Goal: Task Accomplishment & Management: Manage account settings

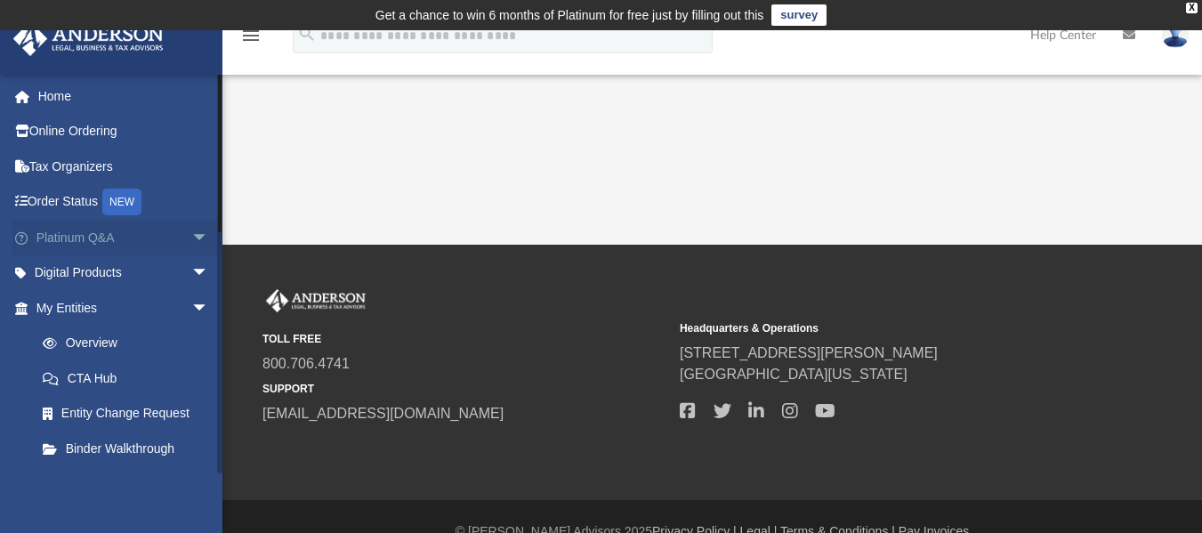
click at [102, 233] on link "Platinum Q&A arrow_drop_down" at bounding box center [123, 238] width 223 height 36
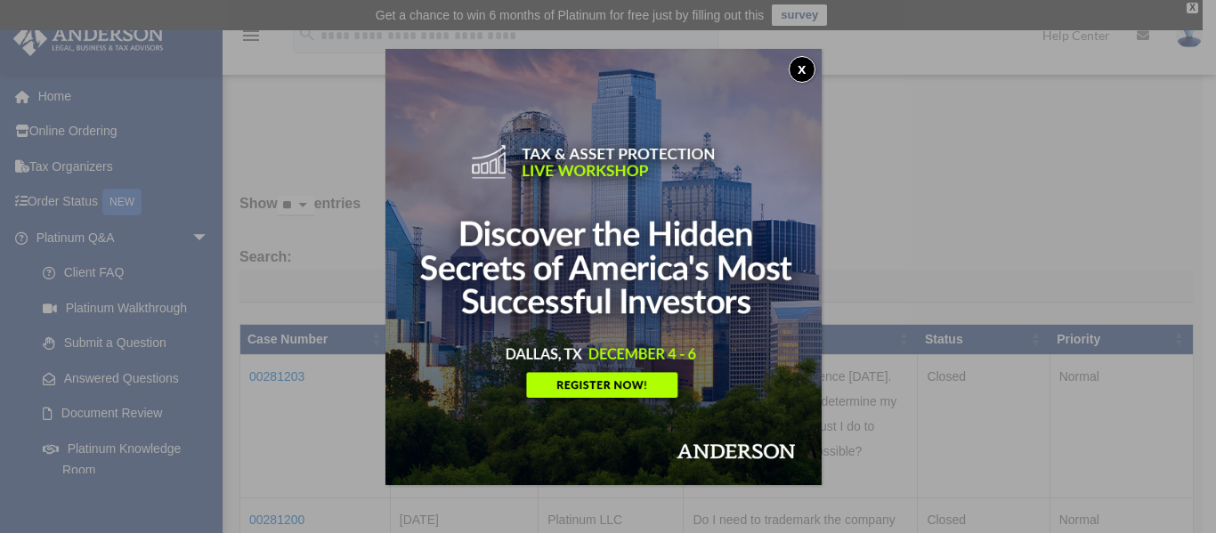
click at [804, 66] on button "x" at bounding box center [802, 69] width 27 height 27
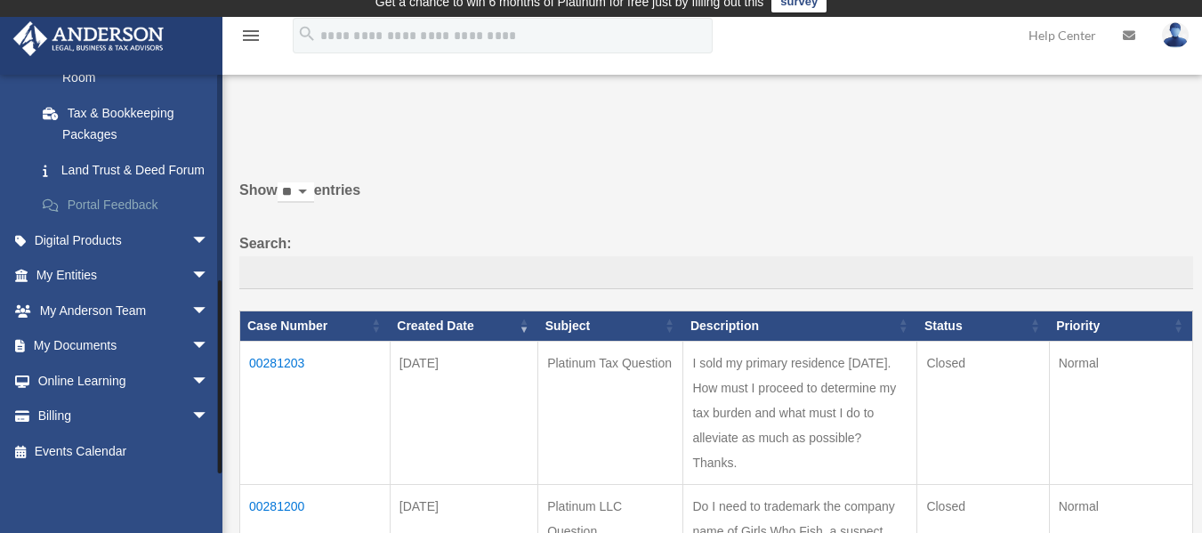
scroll to position [89, 0]
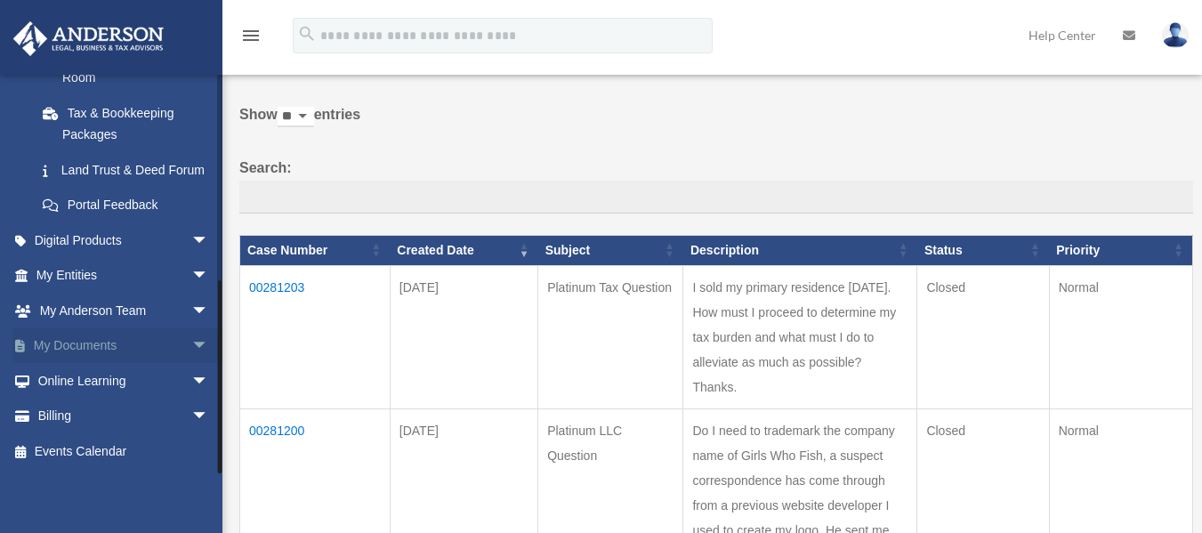
click at [89, 336] on link "My Documents arrow_drop_down" at bounding box center [123, 346] width 223 height 36
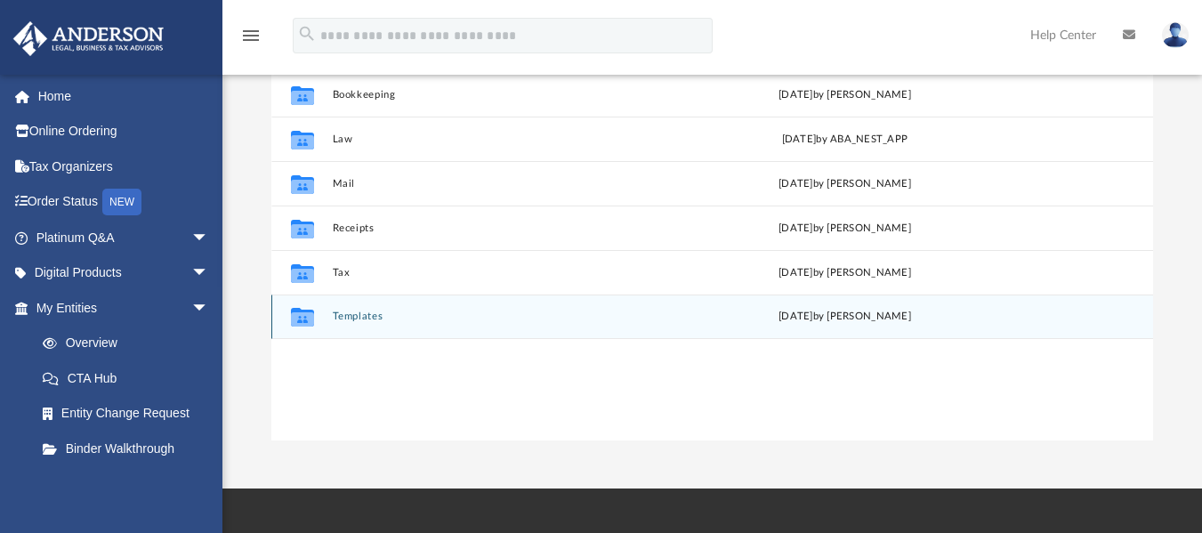
scroll to position [267, 0]
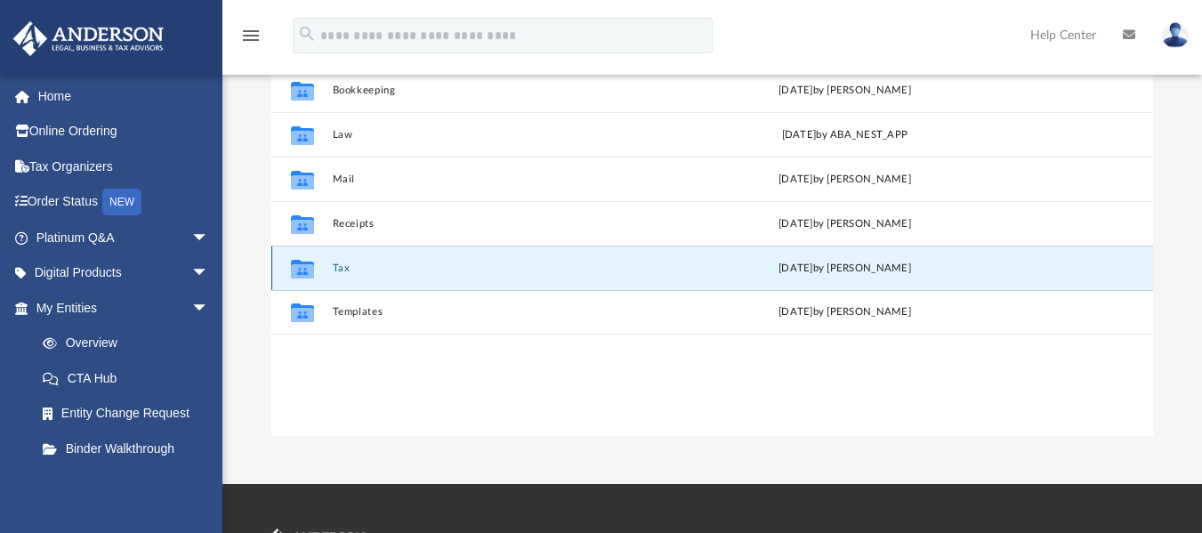
click at [339, 270] on button "Tax" at bounding box center [501, 268] width 336 height 12
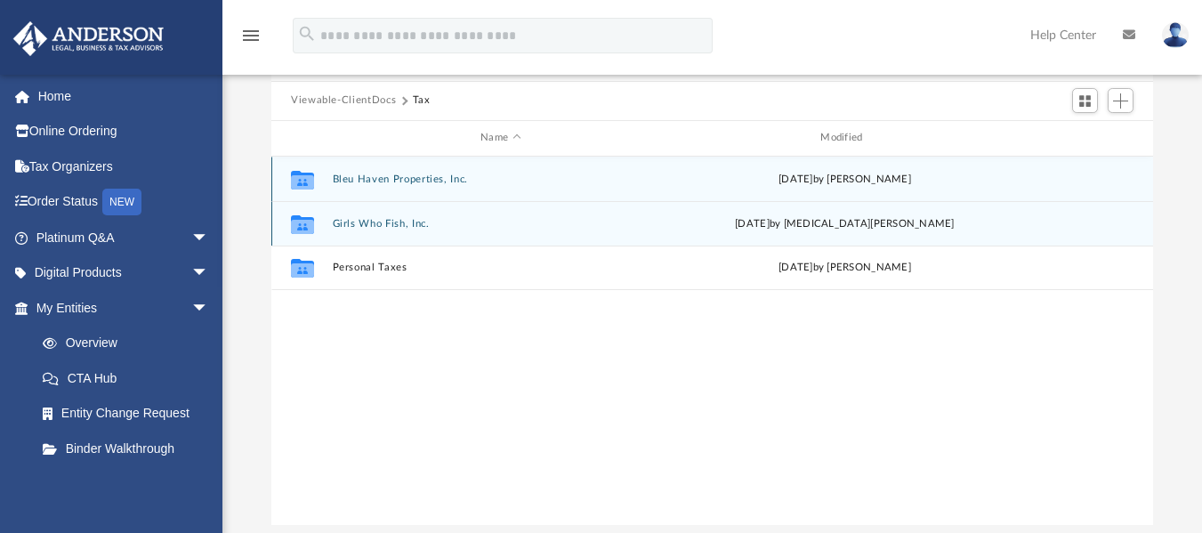
scroll to position [89, 0]
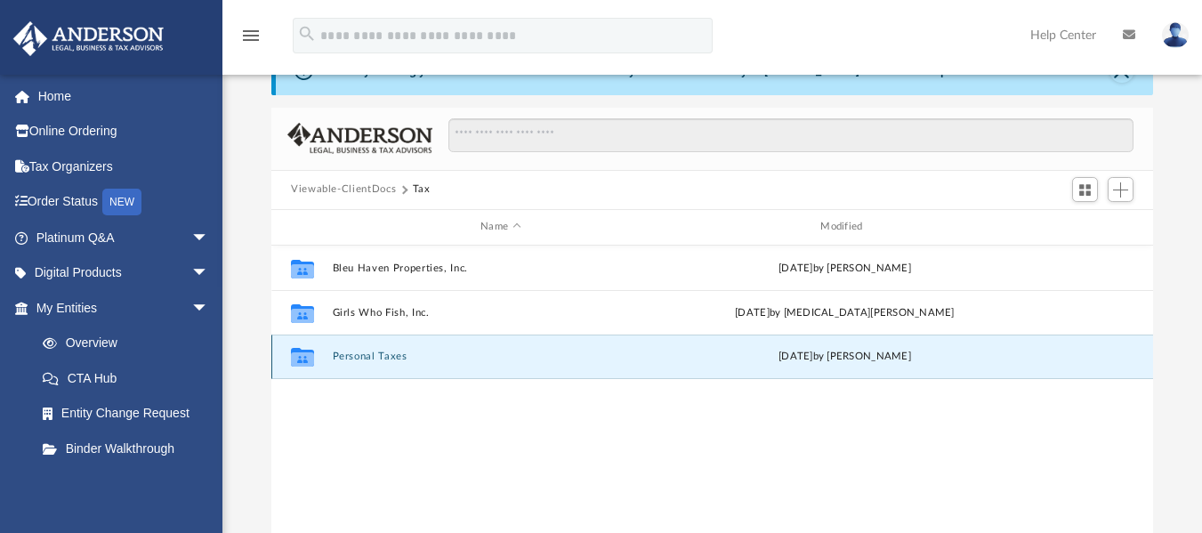
click at [384, 352] on button "Personal Taxes" at bounding box center [501, 357] width 336 height 12
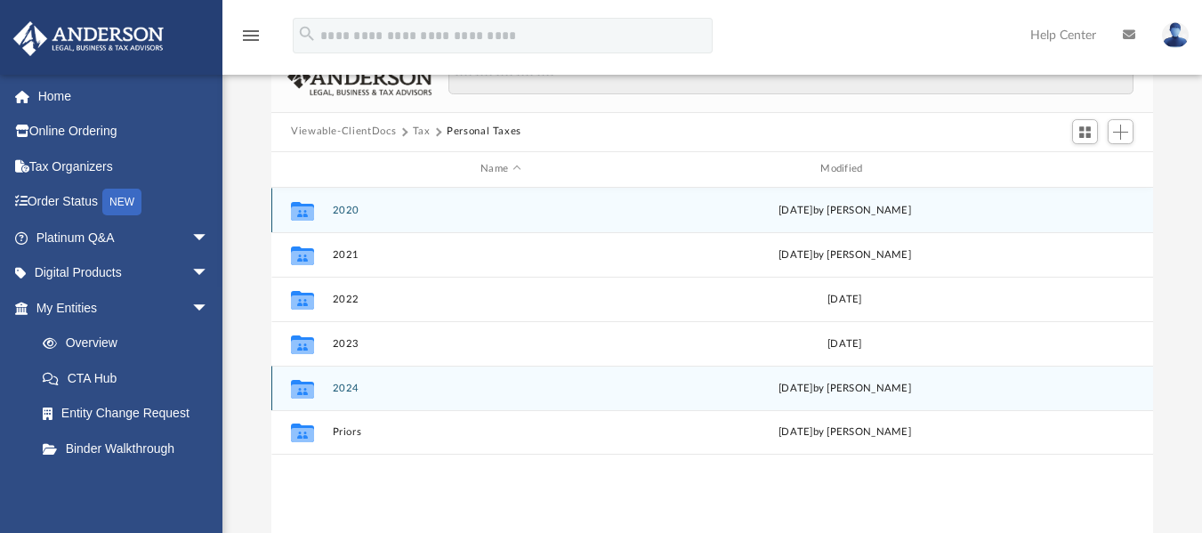
scroll to position [178, 0]
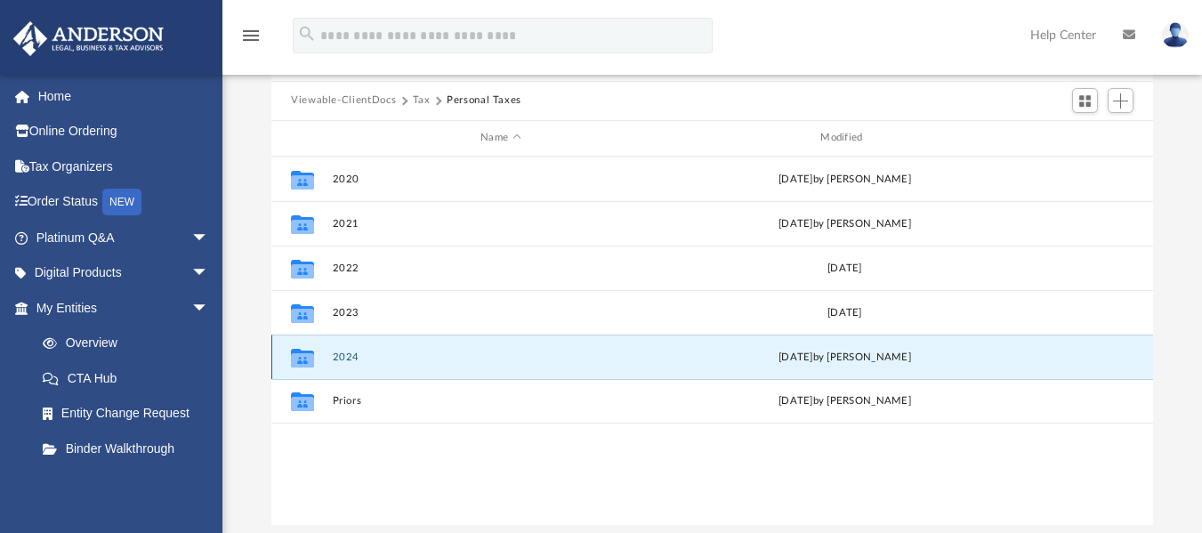
click at [352, 355] on button "2024" at bounding box center [501, 357] width 336 height 12
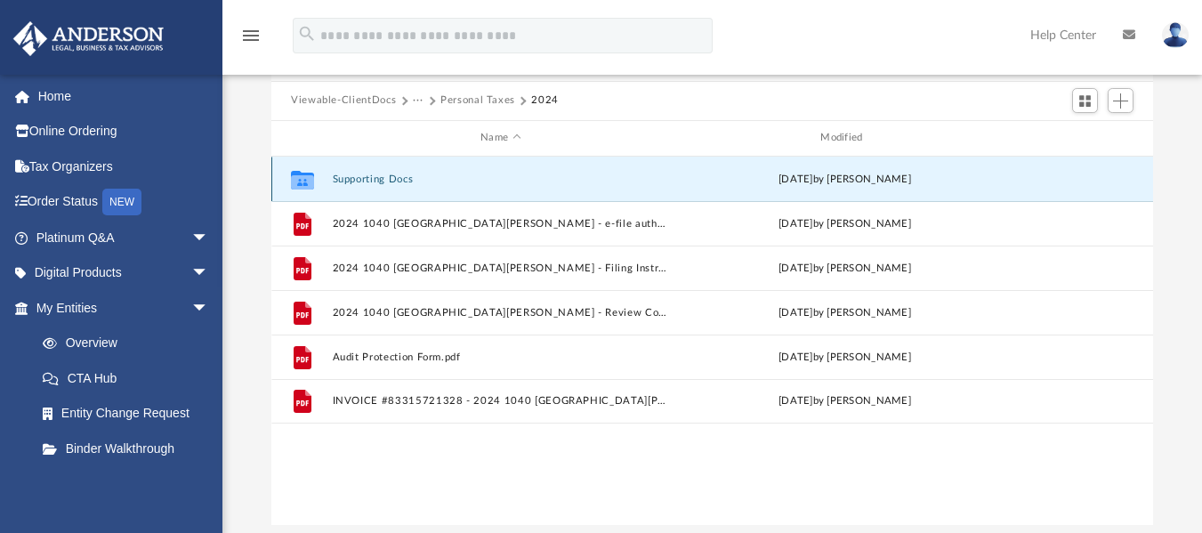
click at [378, 176] on button "Supporting Docs" at bounding box center [501, 179] width 336 height 12
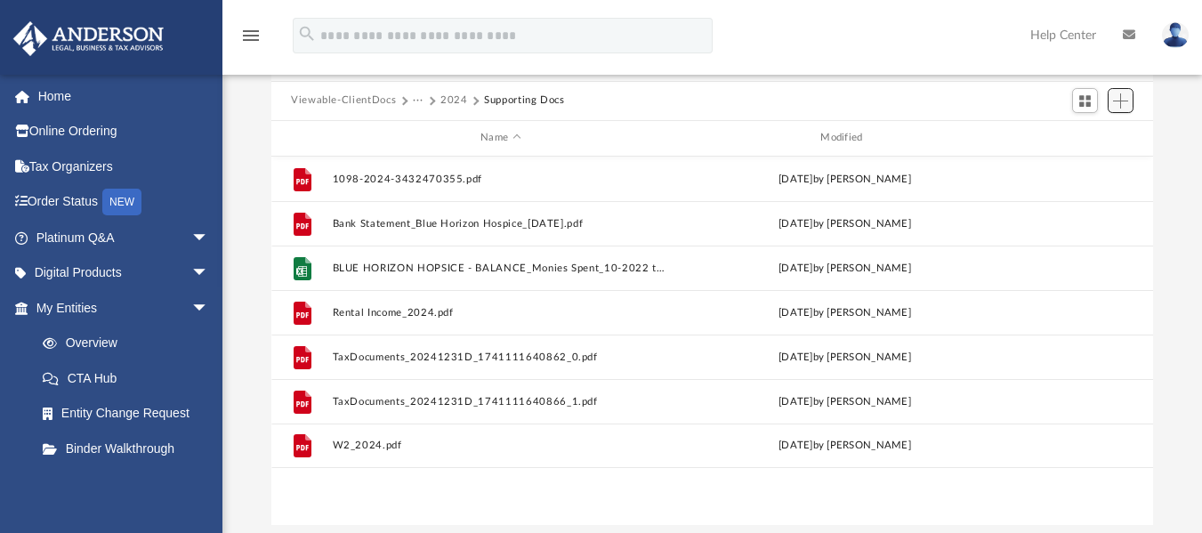
click at [1121, 102] on span "Add" at bounding box center [1120, 100] width 15 height 15
click at [1088, 138] on li "Upload" at bounding box center [1095, 136] width 57 height 19
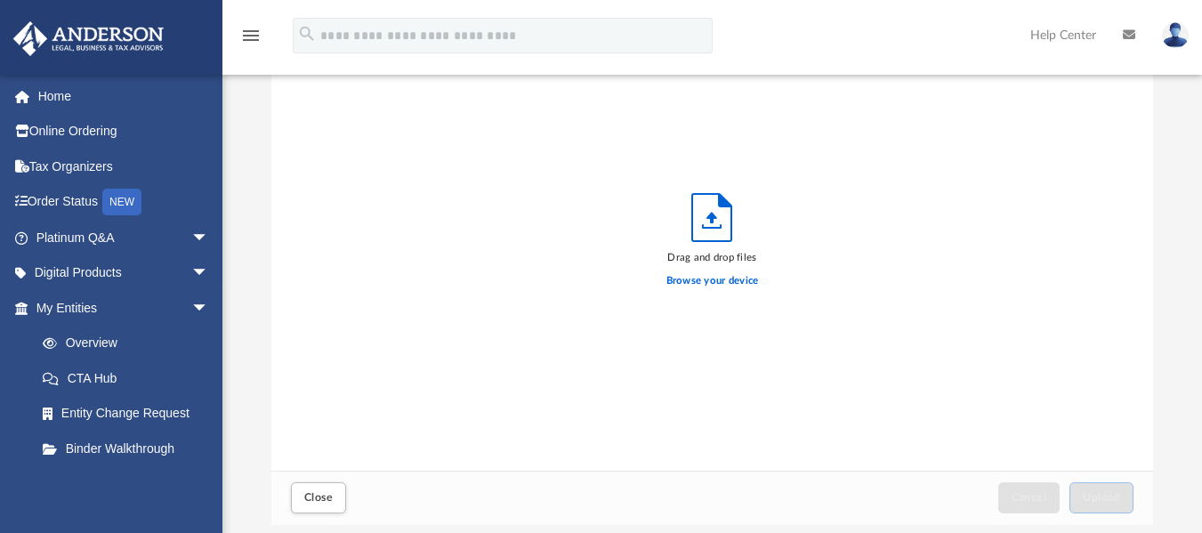
scroll to position [438, 869]
click at [731, 278] on label "Browse your device" at bounding box center [713, 281] width 93 height 16
click at [0, 0] on input "Browse your device" at bounding box center [0, 0] width 0 height 0
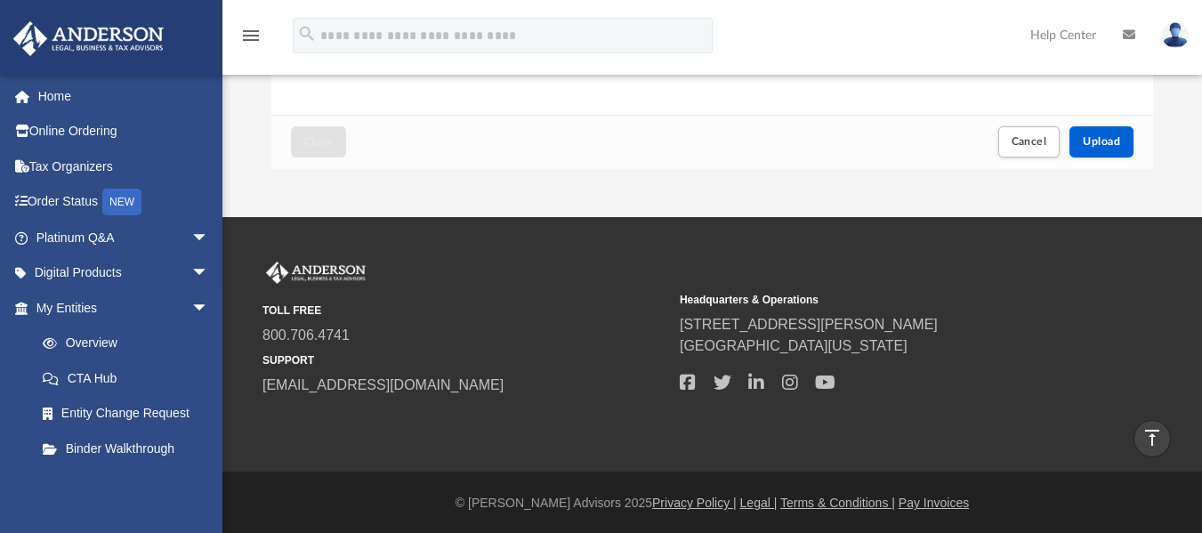
scroll to position [536, 0]
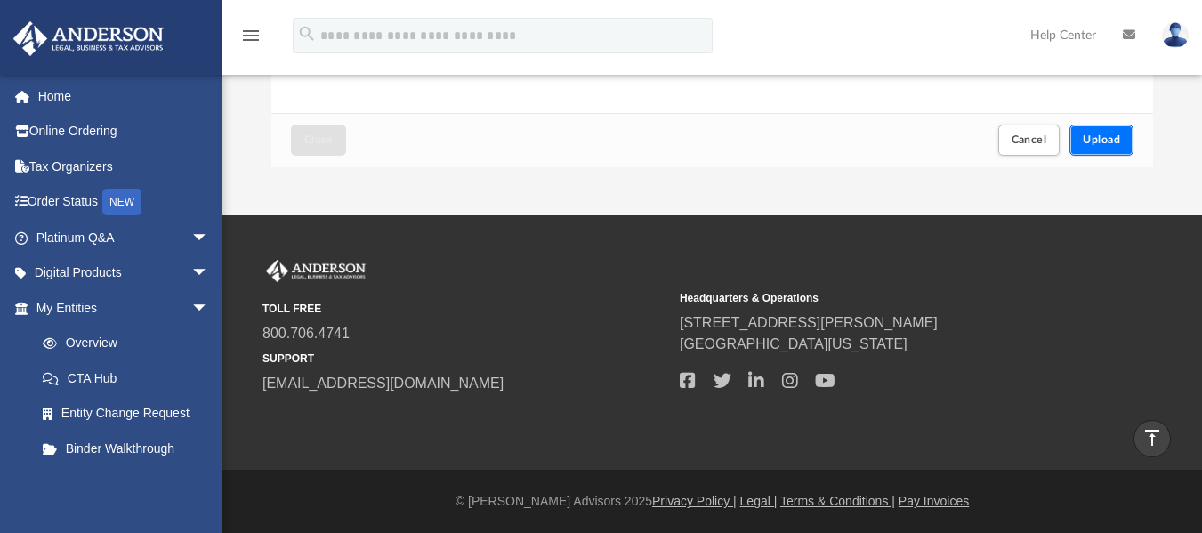
click at [1102, 134] on button "Upload" at bounding box center [1102, 140] width 64 height 31
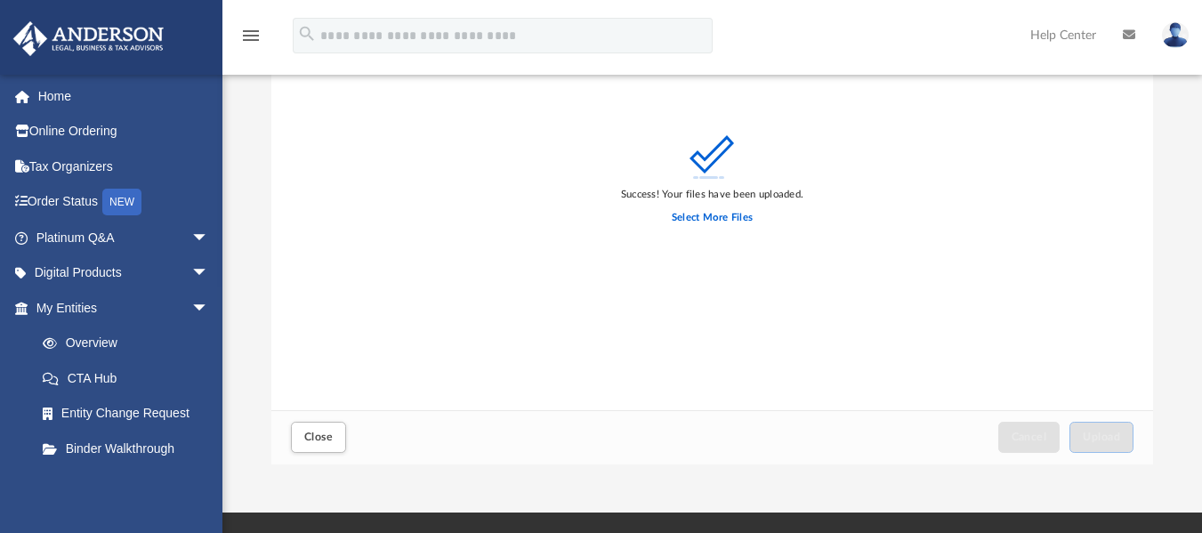
scroll to position [269, 0]
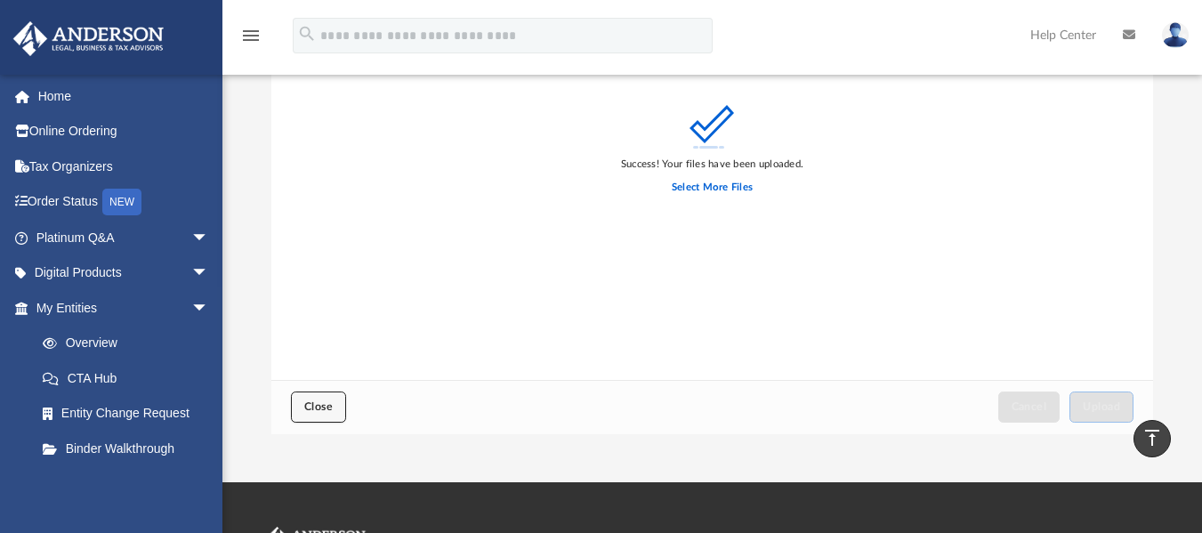
click at [323, 402] on span "Close" at bounding box center [318, 406] width 28 height 11
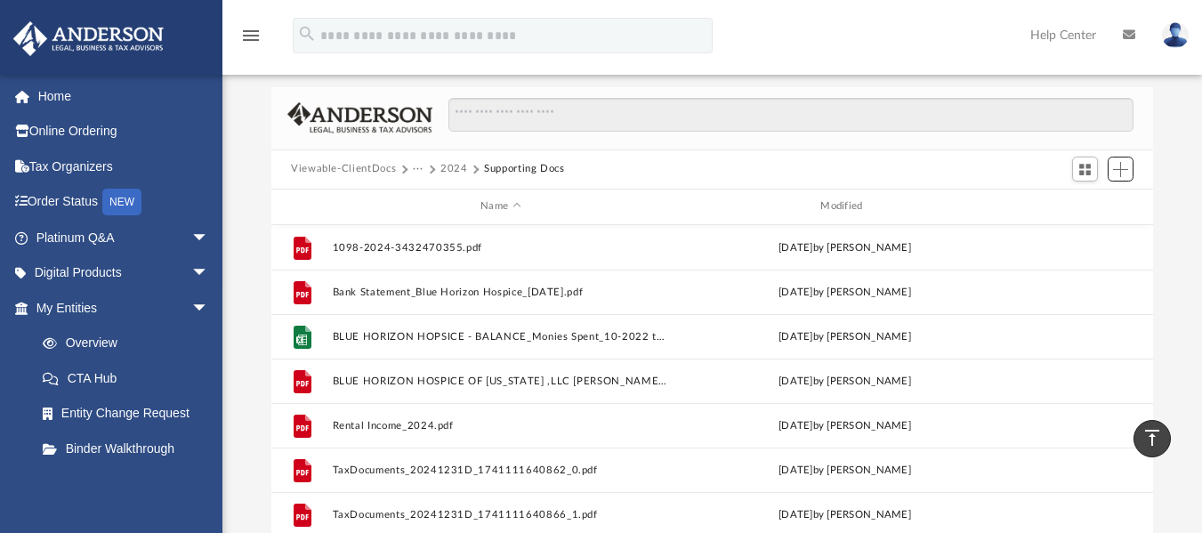
scroll to position [89, 0]
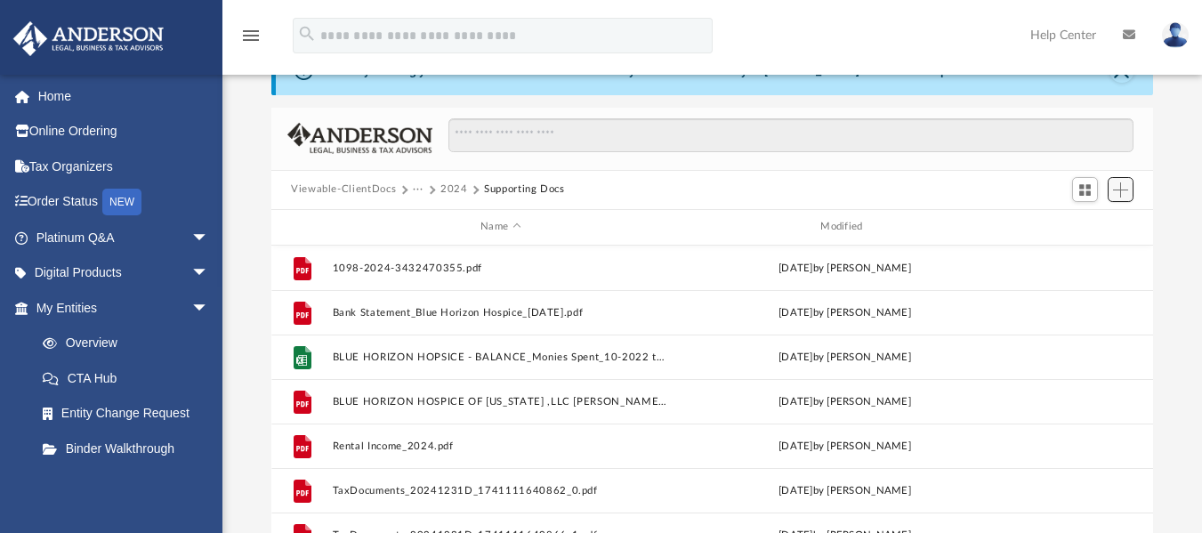
click at [1122, 195] on span "Add" at bounding box center [1120, 189] width 15 height 15
click at [1083, 226] on li "Upload" at bounding box center [1095, 225] width 57 height 19
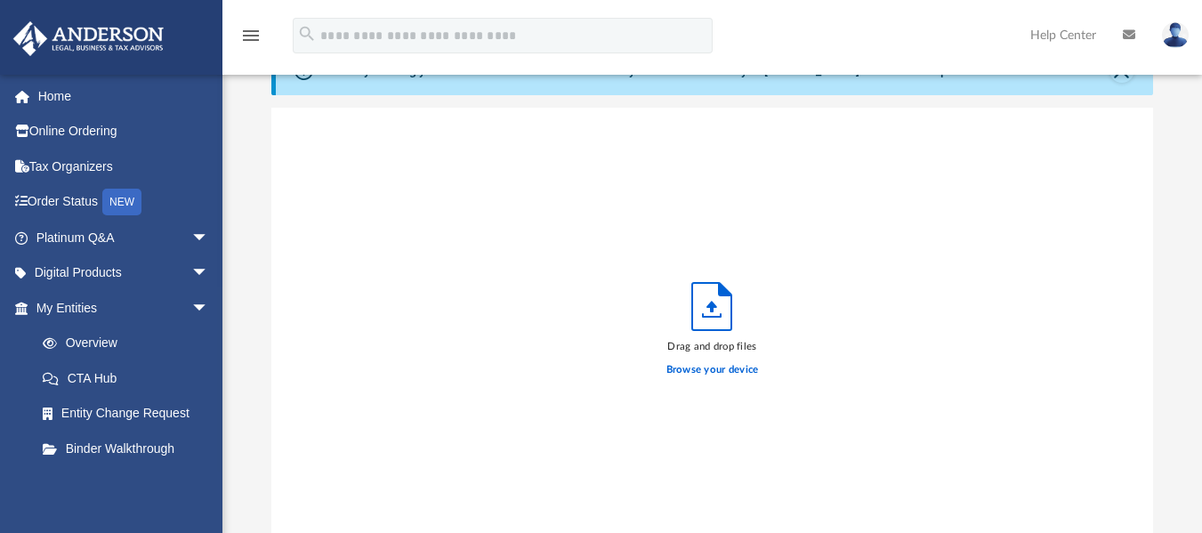
scroll to position [438, 869]
click at [742, 368] on label "Browse your device" at bounding box center [713, 370] width 93 height 16
click at [0, 0] on input "Browse your device" at bounding box center [0, 0] width 0 height 0
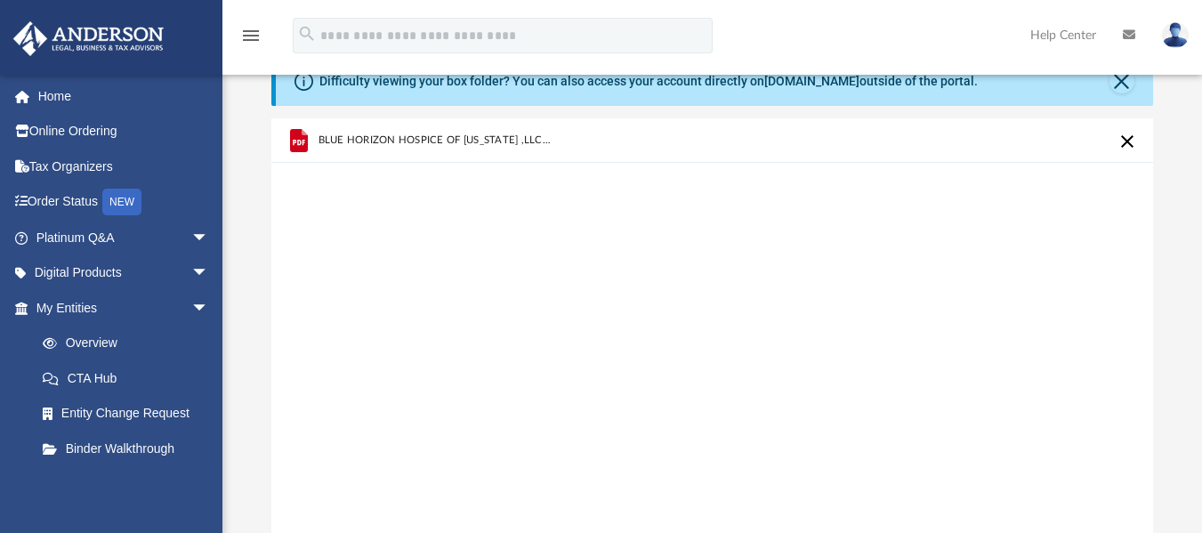
scroll to position [445, 0]
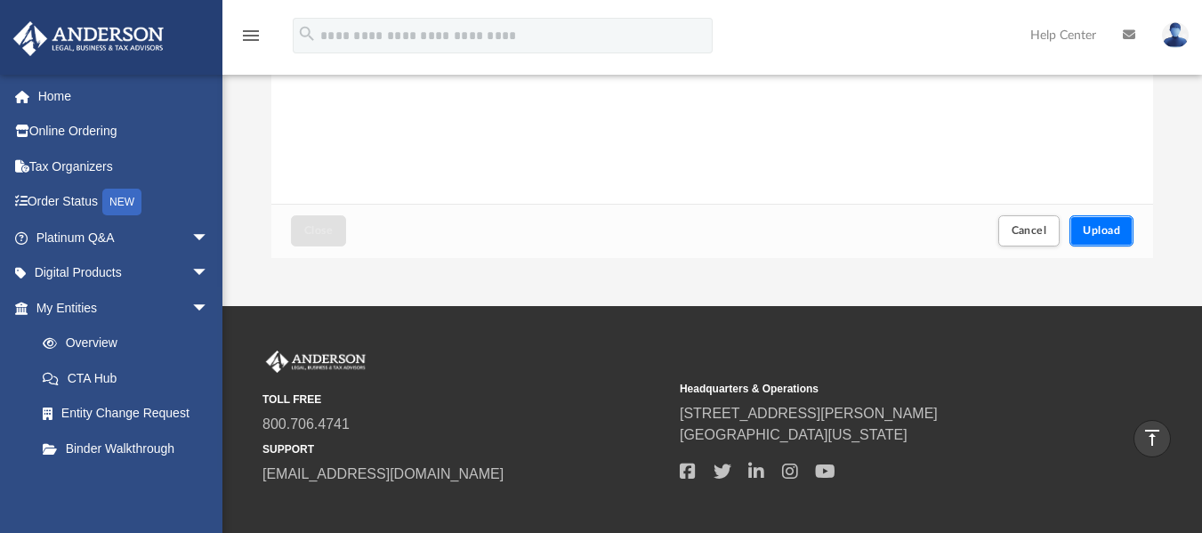
click at [1088, 232] on span "Upload" at bounding box center [1101, 230] width 37 height 11
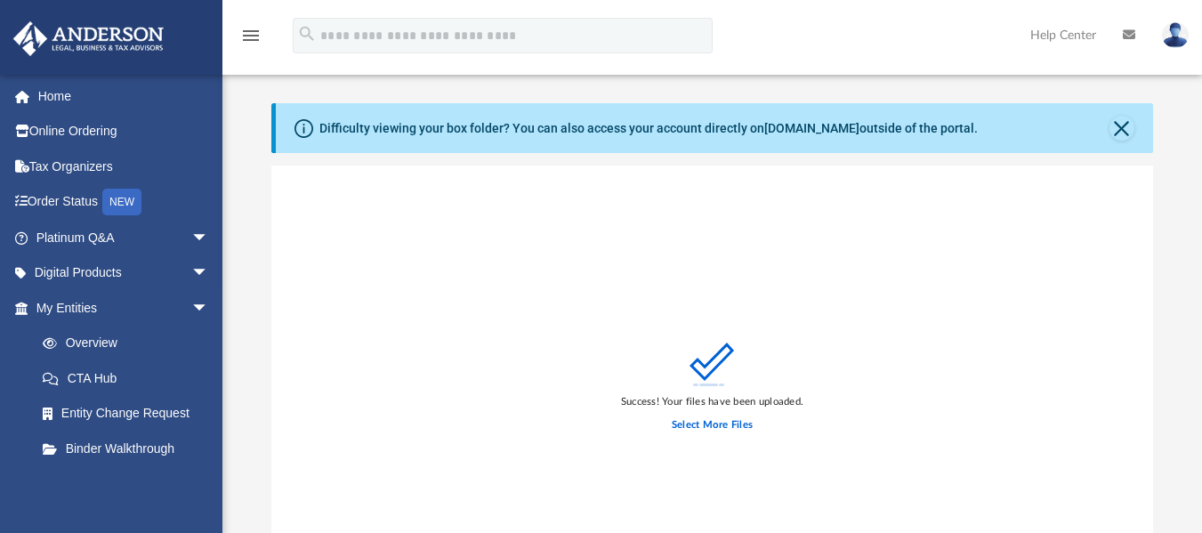
scroll to position [0, 0]
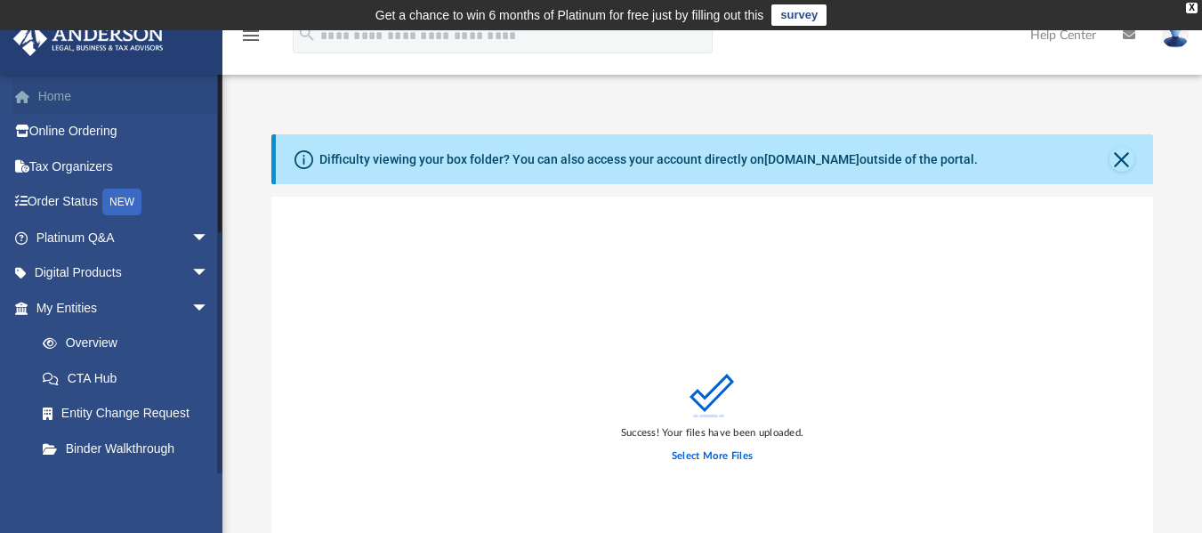
click at [58, 93] on link "Home" at bounding box center [123, 96] width 223 height 36
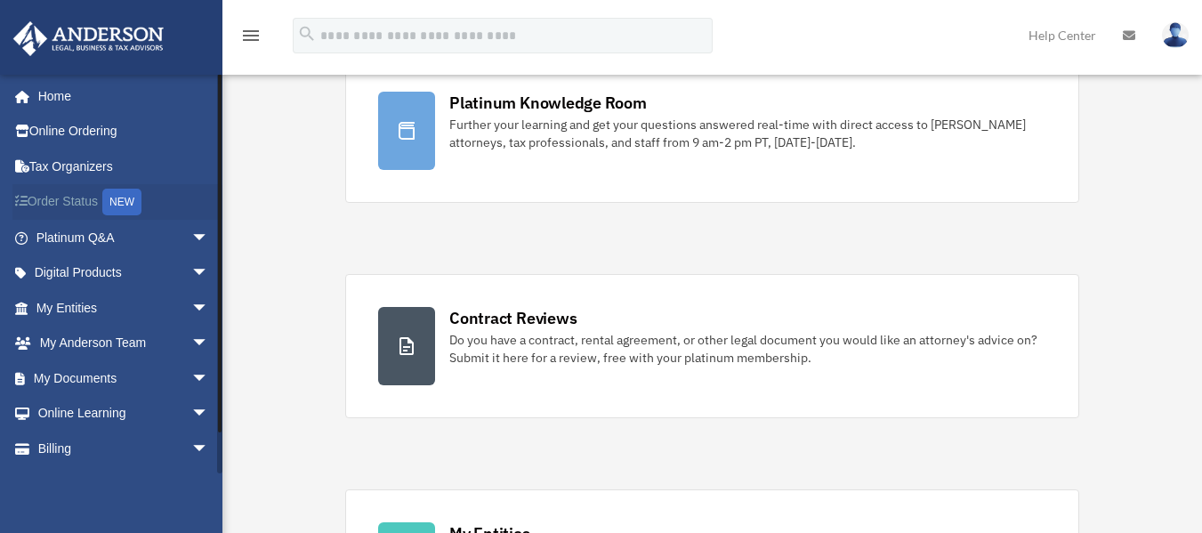
scroll to position [178, 0]
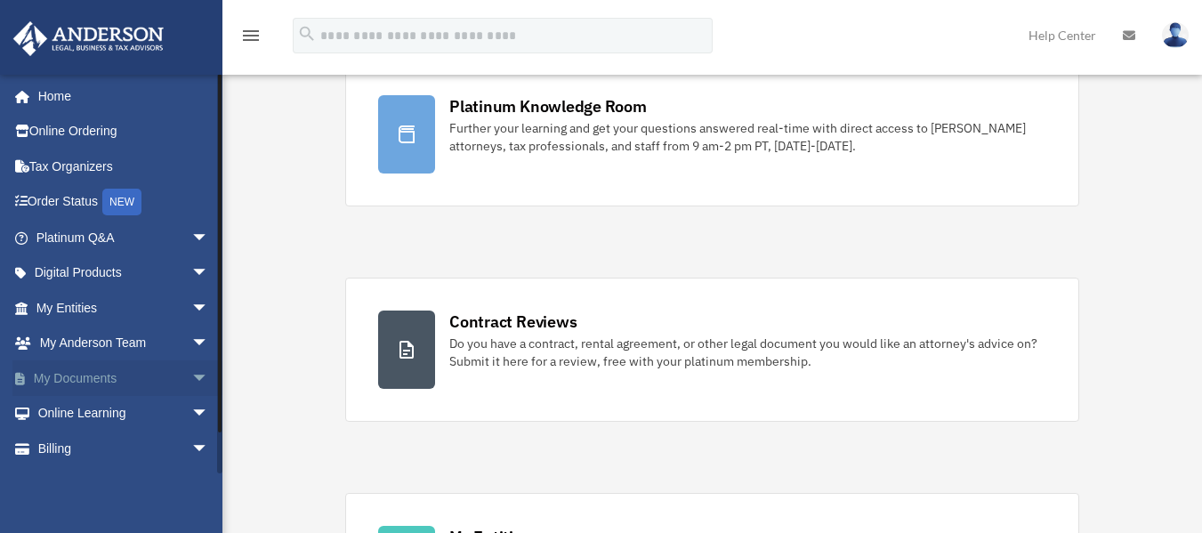
click at [104, 372] on link "My Documents arrow_drop_down" at bounding box center [123, 378] width 223 height 36
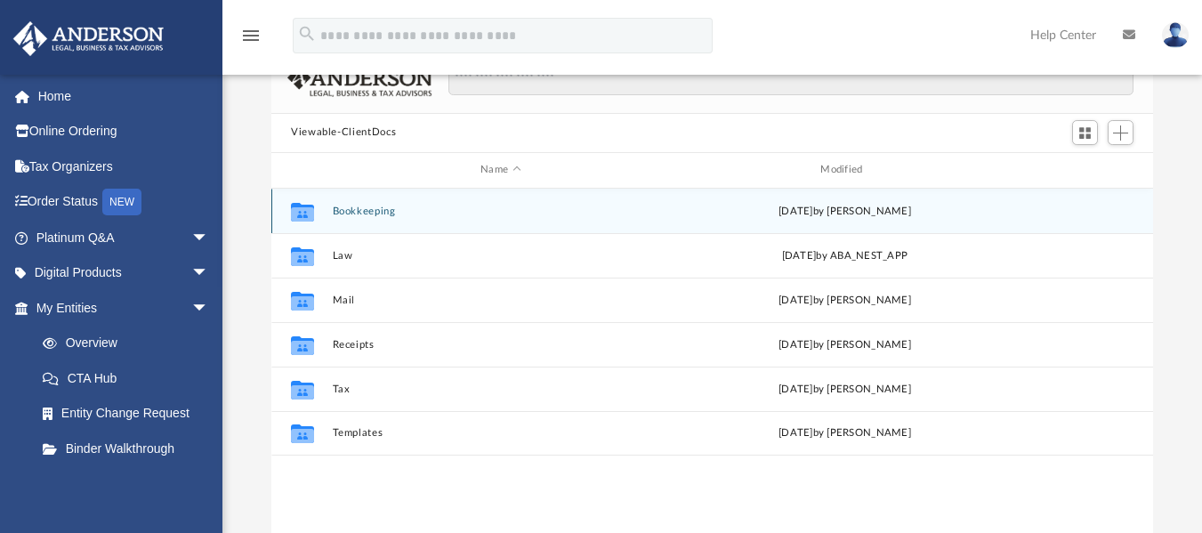
scroll to position [178, 0]
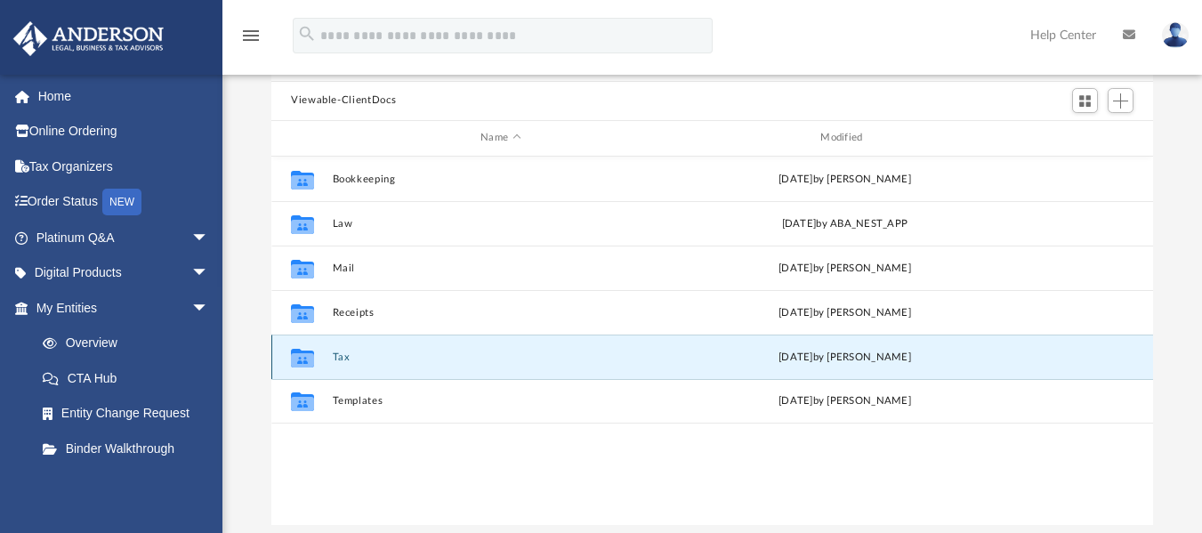
click at [347, 351] on button "Tax" at bounding box center [501, 357] width 336 height 12
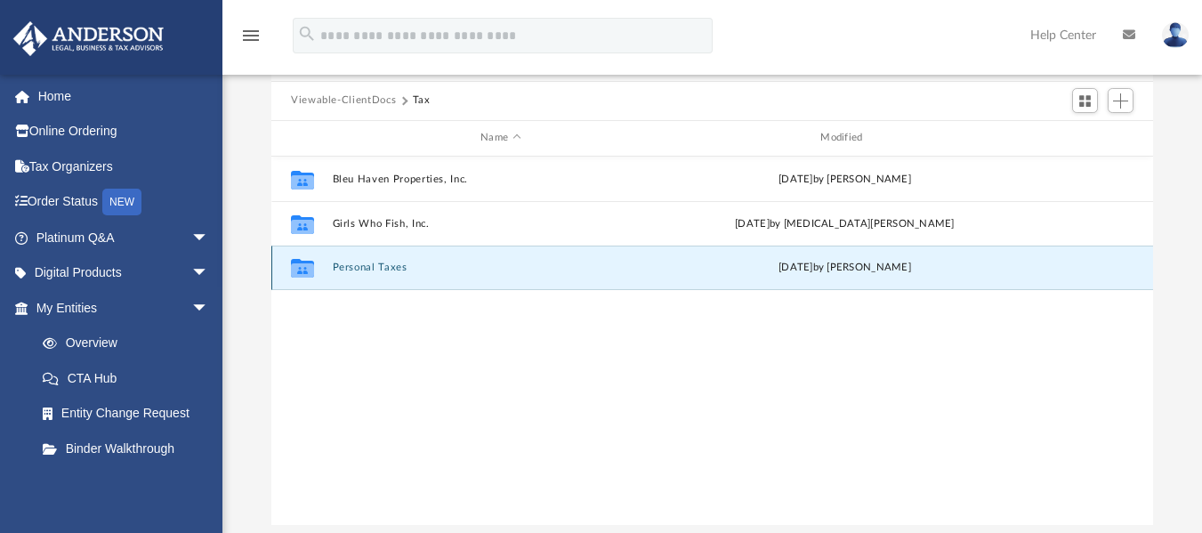
click at [369, 269] on button "Personal Taxes" at bounding box center [501, 268] width 336 height 12
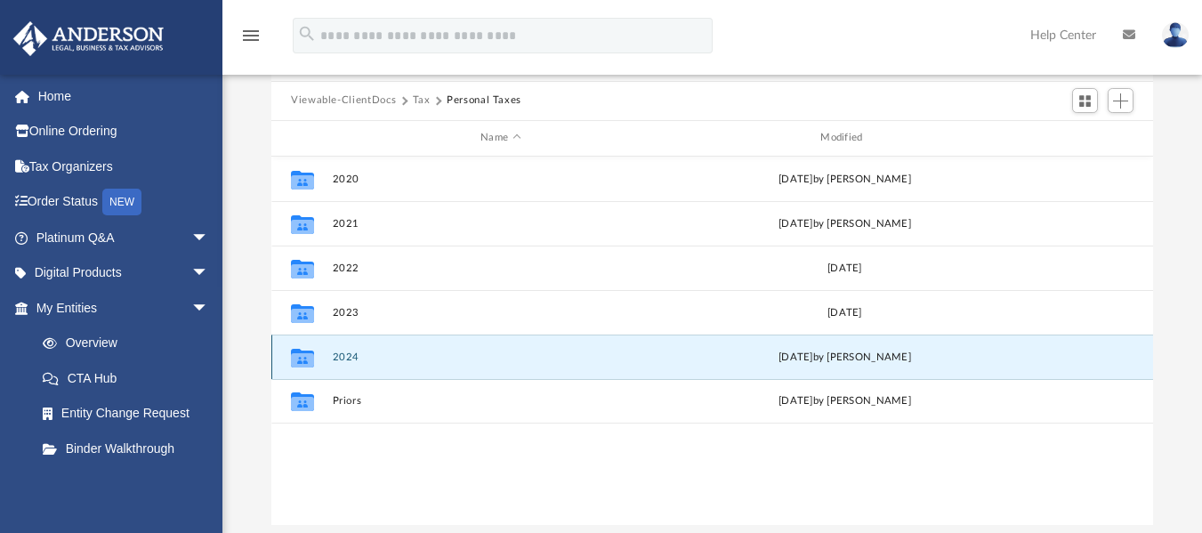
click at [349, 356] on button "2024" at bounding box center [501, 357] width 336 height 12
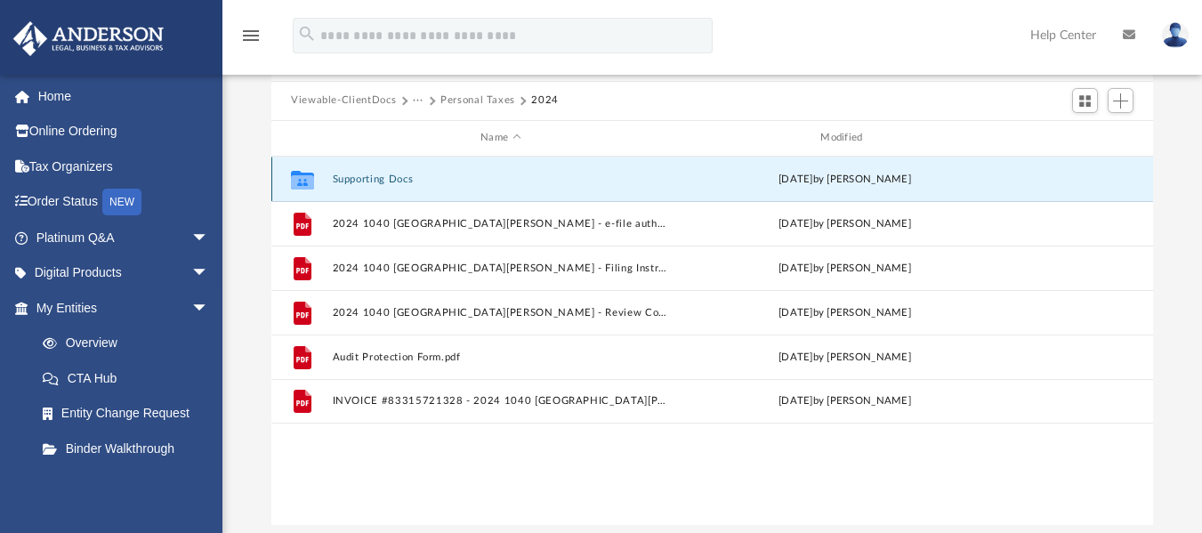
click at [373, 180] on button "Supporting Docs" at bounding box center [501, 179] width 336 height 12
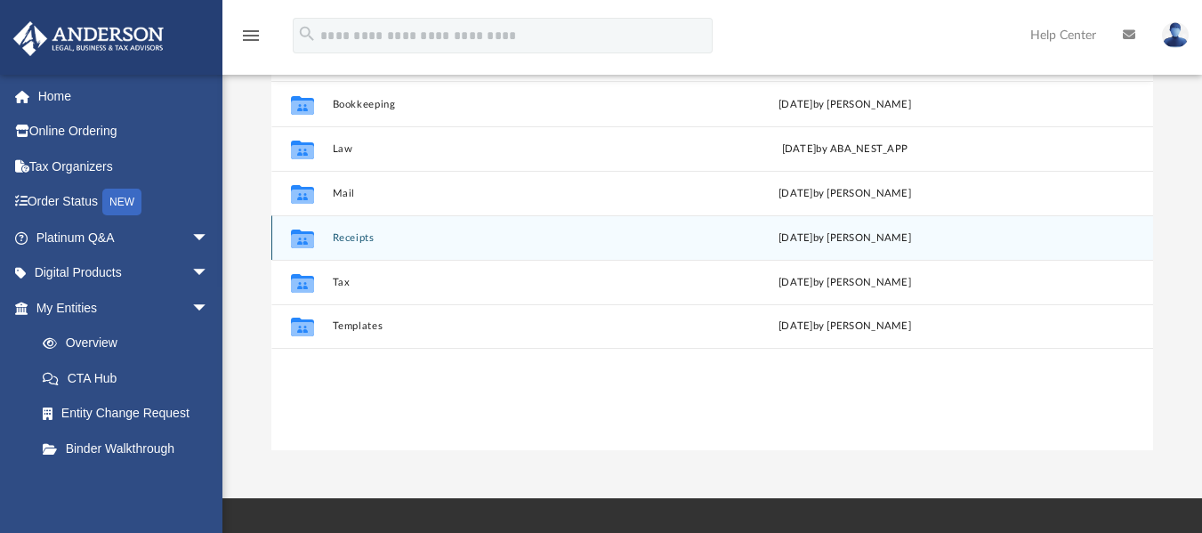
scroll to position [279, 0]
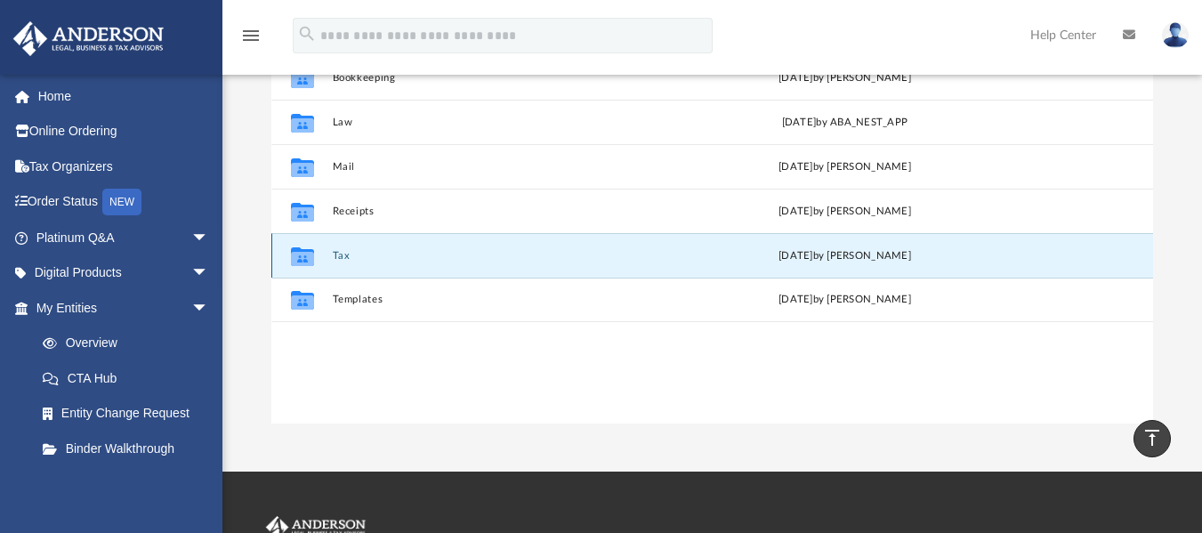
click at [344, 255] on button "Tax" at bounding box center [501, 255] width 336 height 12
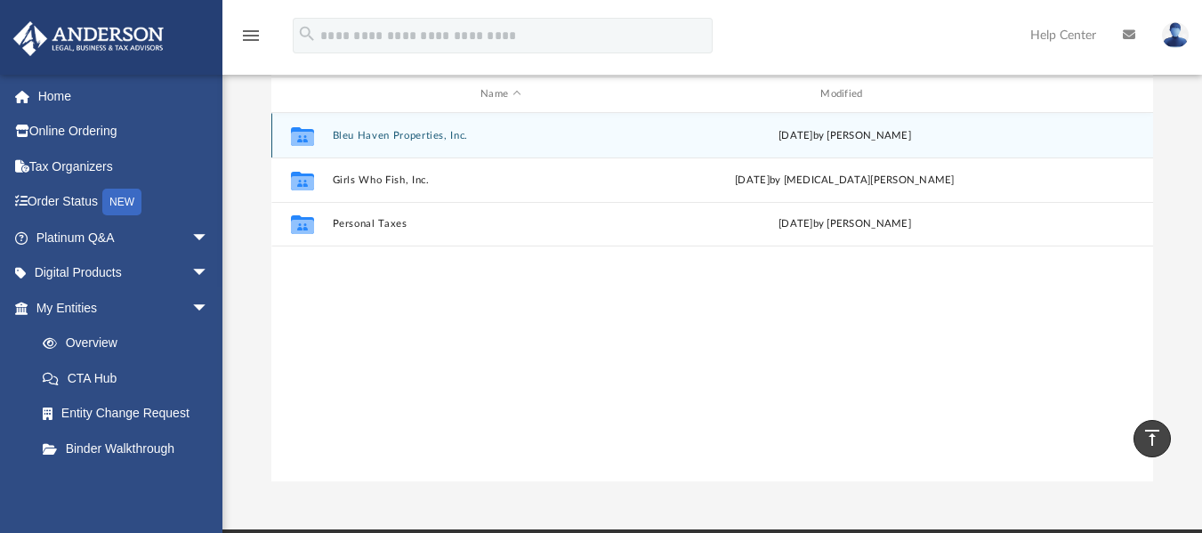
scroll to position [190, 0]
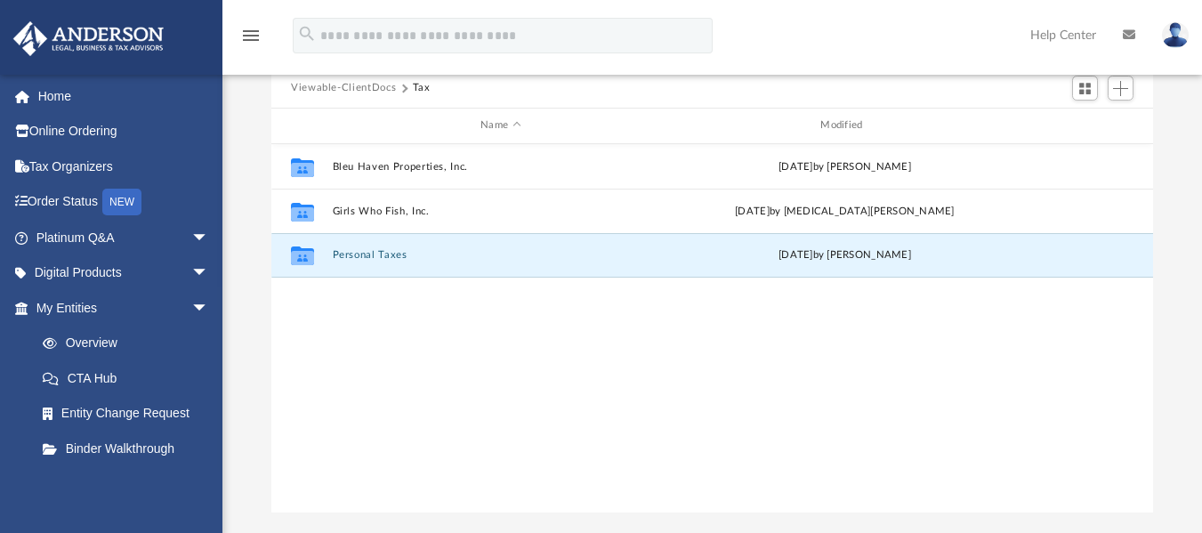
click at [344, 255] on button "Personal Taxes" at bounding box center [501, 255] width 336 height 12
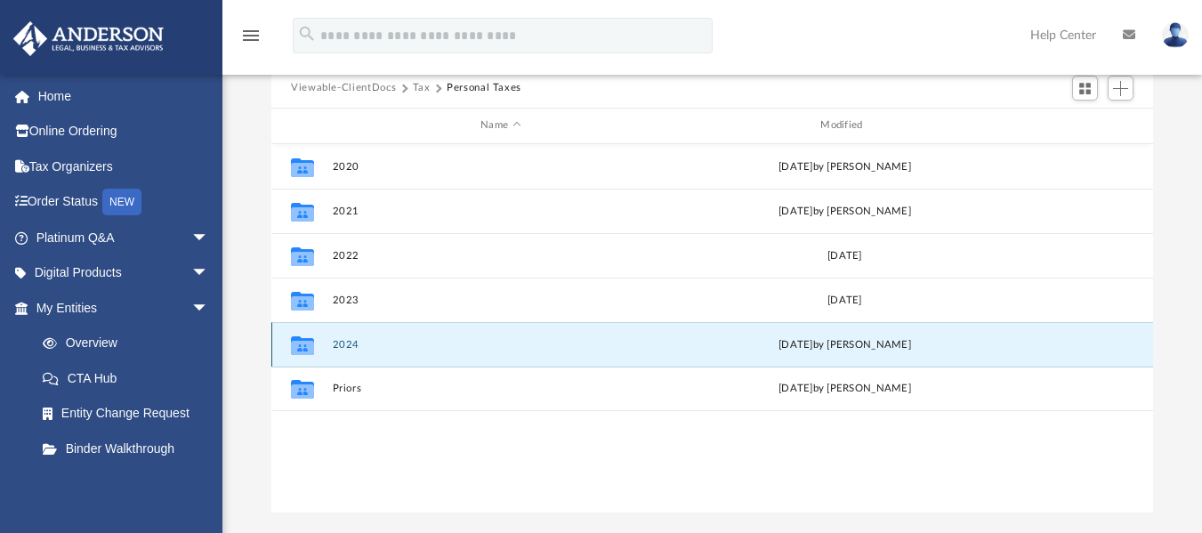
click at [347, 344] on button "2024" at bounding box center [501, 344] width 336 height 12
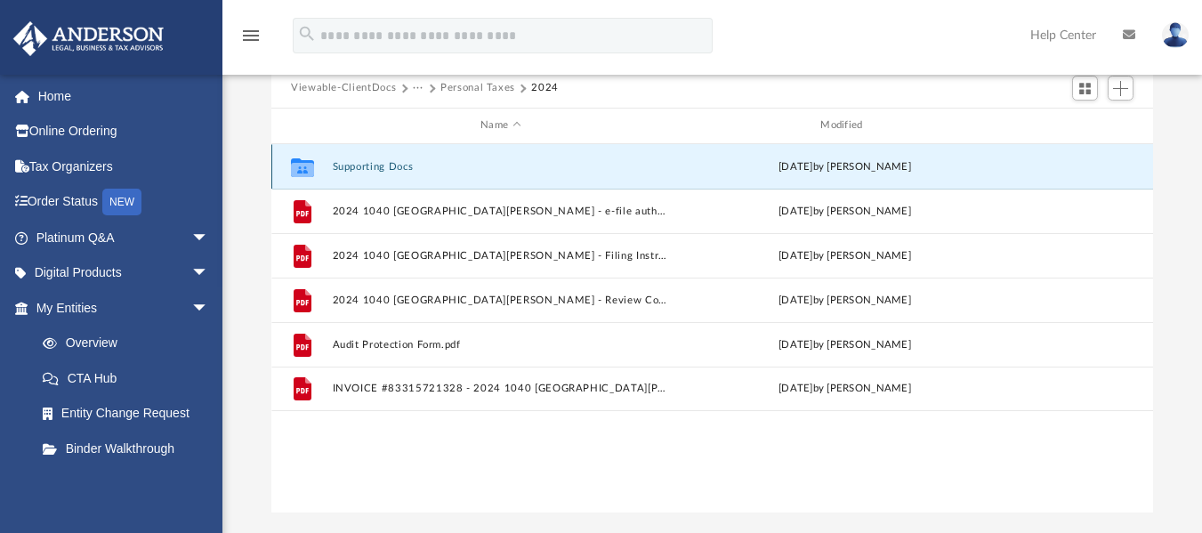
click at [384, 168] on button "Supporting Docs" at bounding box center [501, 166] width 336 height 12
